Goal: Transaction & Acquisition: Purchase product/service

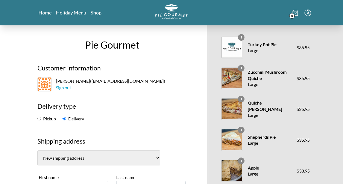
select select "-1"
select select "VA"
select select "-1"
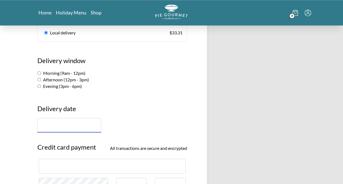
click at [82, 122] on input "text" at bounding box center [69, 125] width 64 height 14
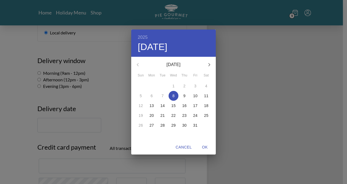
click at [184, 95] on p "9" at bounding box center [184, 95] width 2 height 5
click at [206, 148] on span "OK" at bounding box center [204, 147] width 13 height 7
type input "[DATE]"
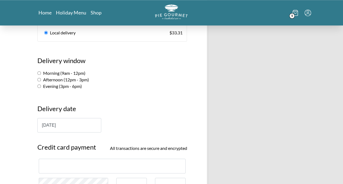
click at [50, 85] on label "Evening (3pm - 6pm)" at bounding box center [59, 85] width 44 height 5
click at [41, 85] on input "Evening (3pm - 6pm)" at bounding box center [39, 86] width 4 height 4
radio input "true"
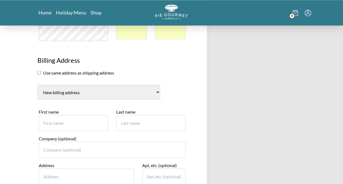
scroll to position [493, 0]
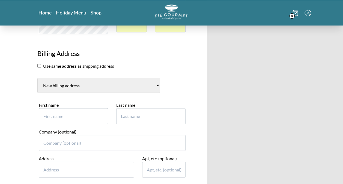
click at [83, 108] on input "First name" at bounding box center [73, 116] width 69 height 16
type input "[PERSON_NAME]"
type input "7138554696"
type input "2"
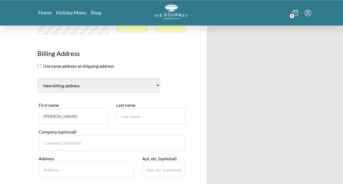
type input "2"
type input "[PERSON_NAME]"
type input "[STREET_ADDRESS]"
type input "Little Rock"
type input "72212"
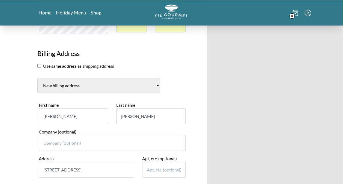
type input "5015803156"
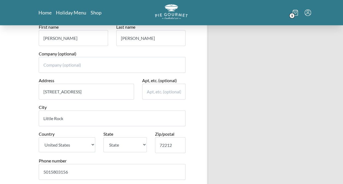
scroll to position [580, 0]
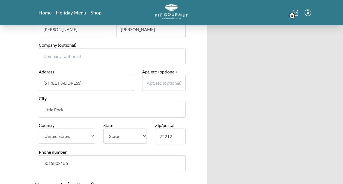
click at [123, 131] on select "State [US_STATE] [US_STATE] [US_STATE] [US_STATE] [US_STATE] [US_STATE] [US_STA…" at bounding box center [125, 135] width 44 height 15
select select "AR"
click at [103, 128] on select "State [US_STATE] [US_STATE] [US_STATE] [US_STATE] [US_STATE] [US_STATE] [US_STA…" at bounding box center [125, 135] width 44 height 15
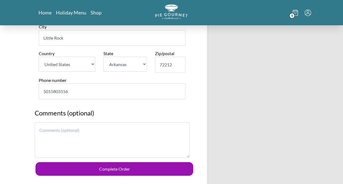
scroll to position [659, 0]
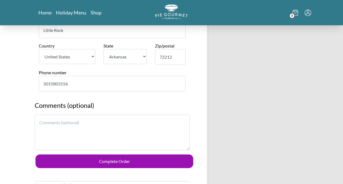
click at [126, 115] on textarea at bounding box center [112, 132] width 155 height 35
click at [129, 121] on textarea "If you could include a note, please say "We are so sorry for your loss" at bounding box center [112, 132] width 155 height 35
click at [169, 119] on textarea "If you could include a note, please say "We are so sorry for your loss" at bounding box center [112, 132] width 155 height 35
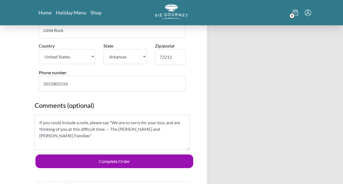
click at [169, 119] on textarea "If you could include a note, please say "We are so sorry for your loss, and are…" at bounding box center [112, 132] width 155 height 35
click at [174, 125] on textarea "If you could include a note, please say "We are so sorry for your loss, and are…" at bounding box center [112, 132] width 155 height 35
type textarea "If you could include a note, please say "We are so sorry for your loss, and are…"
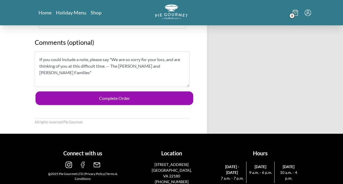
scroll to position [728, 0]
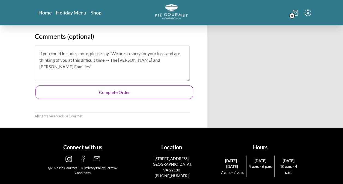
click at [137, 85] on button "Complete Order" at bounding box center [114, 92] width 158 height 14
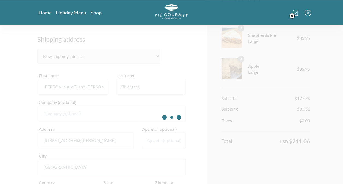
scroll to position [100, 0]
